Goal: Information Seeking & Learning: Learn about a topic

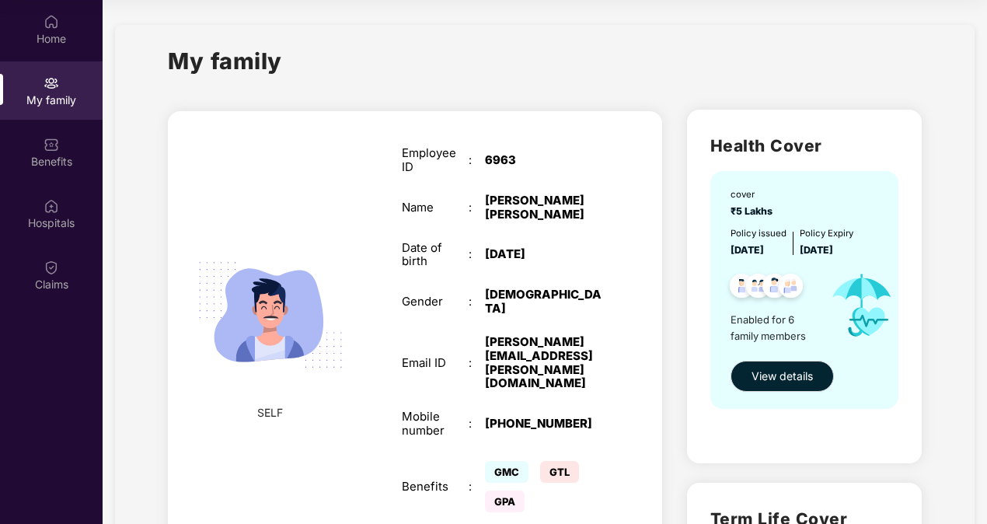
scroll to position [1360, 0]
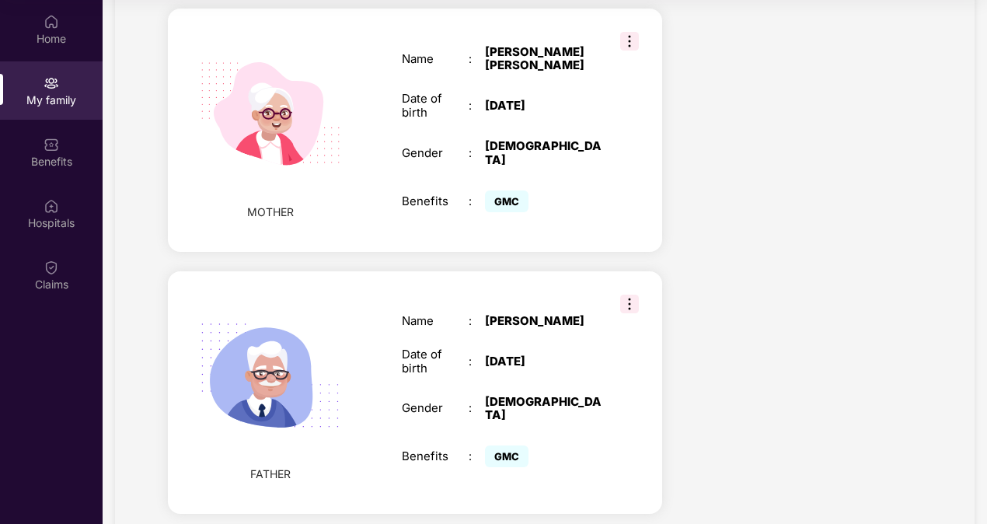
click at [59, 31] on div "Home" at bounding box center [51, 39] width 103 height 16
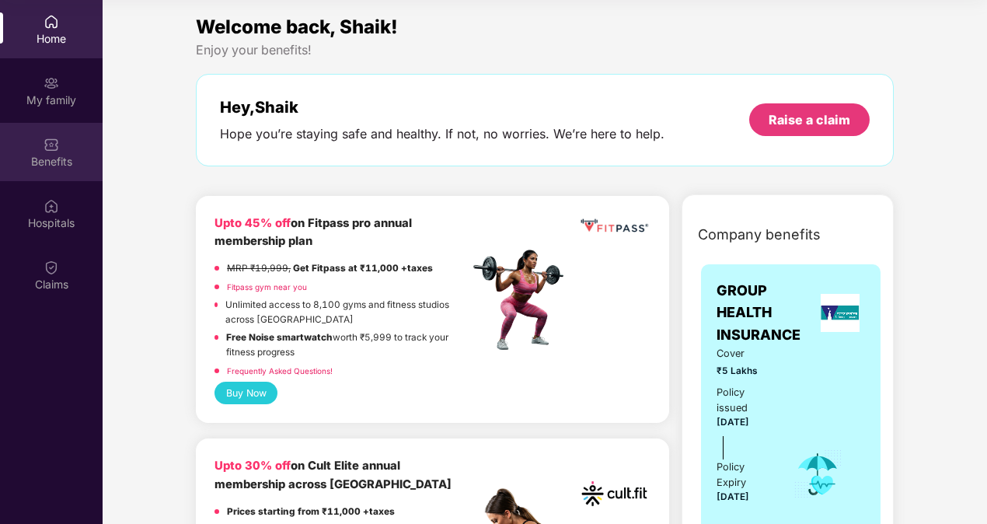
click at [54, 179] on div "Benefits" at bounding box center [51, 152] width 103 height 58
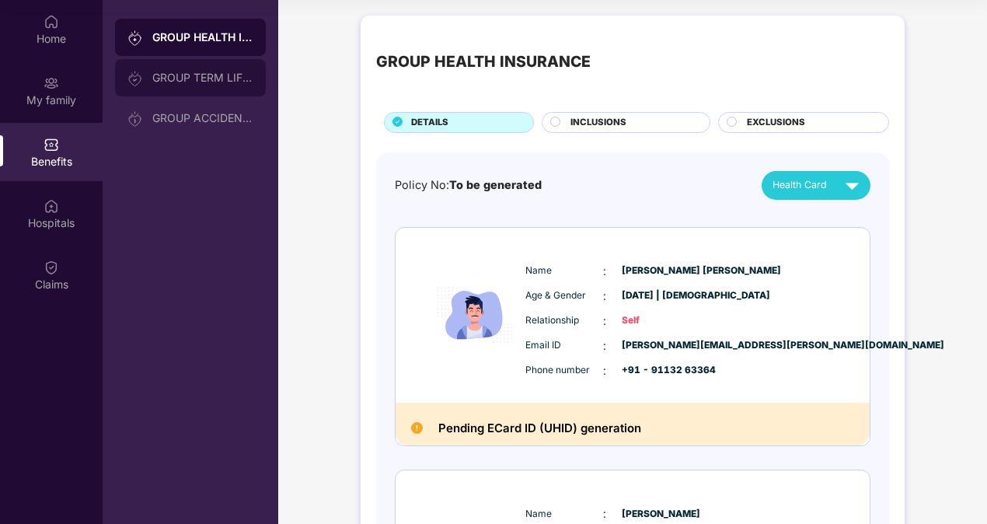
click at [207, 79] on div "GROUP TERM LIFE INSURANCE" at bounding box center [202, 77] width 101 height 12
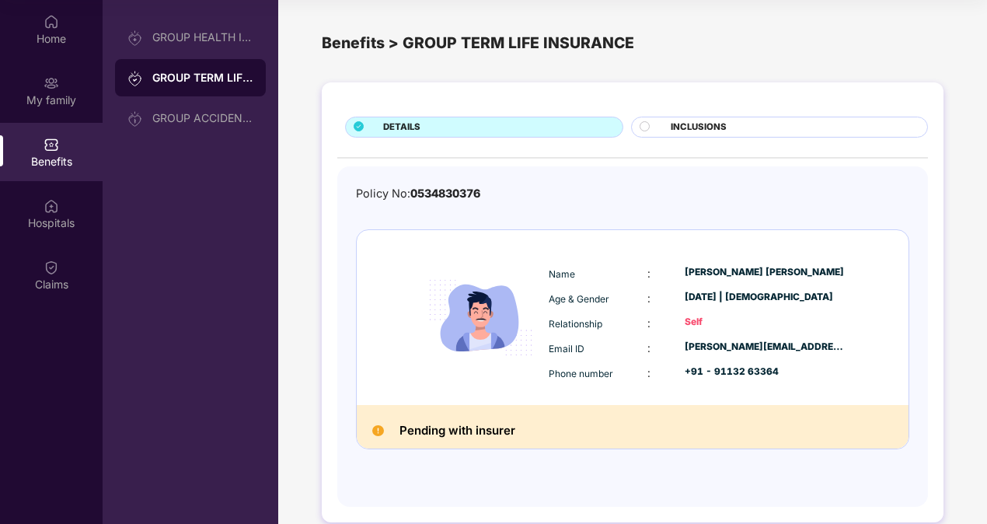
click at [570, 193] on div "Policy No: 0534830376" at bounding box center [632, 194] width 553 height 18
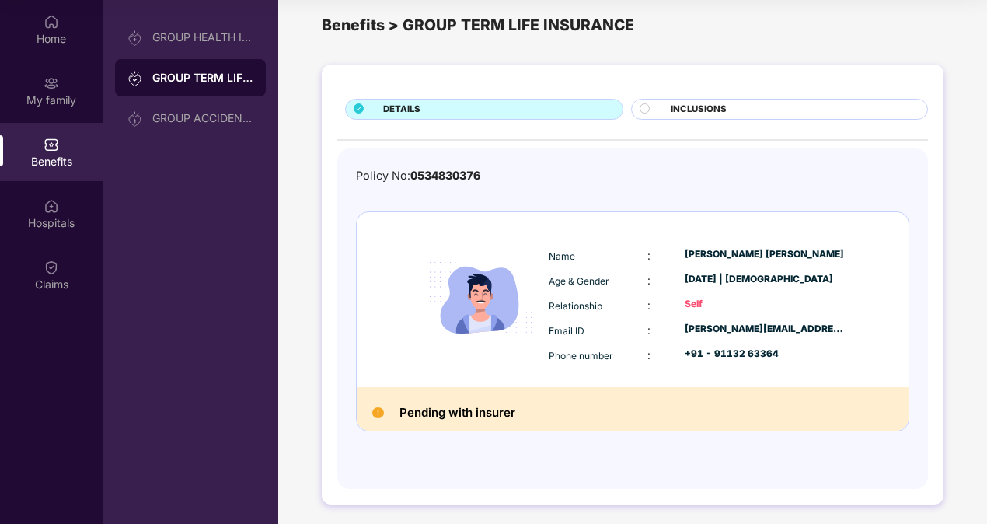
scroll to position [20, 0]
